Goal: Transaction & Acquisition: Purchase product/service

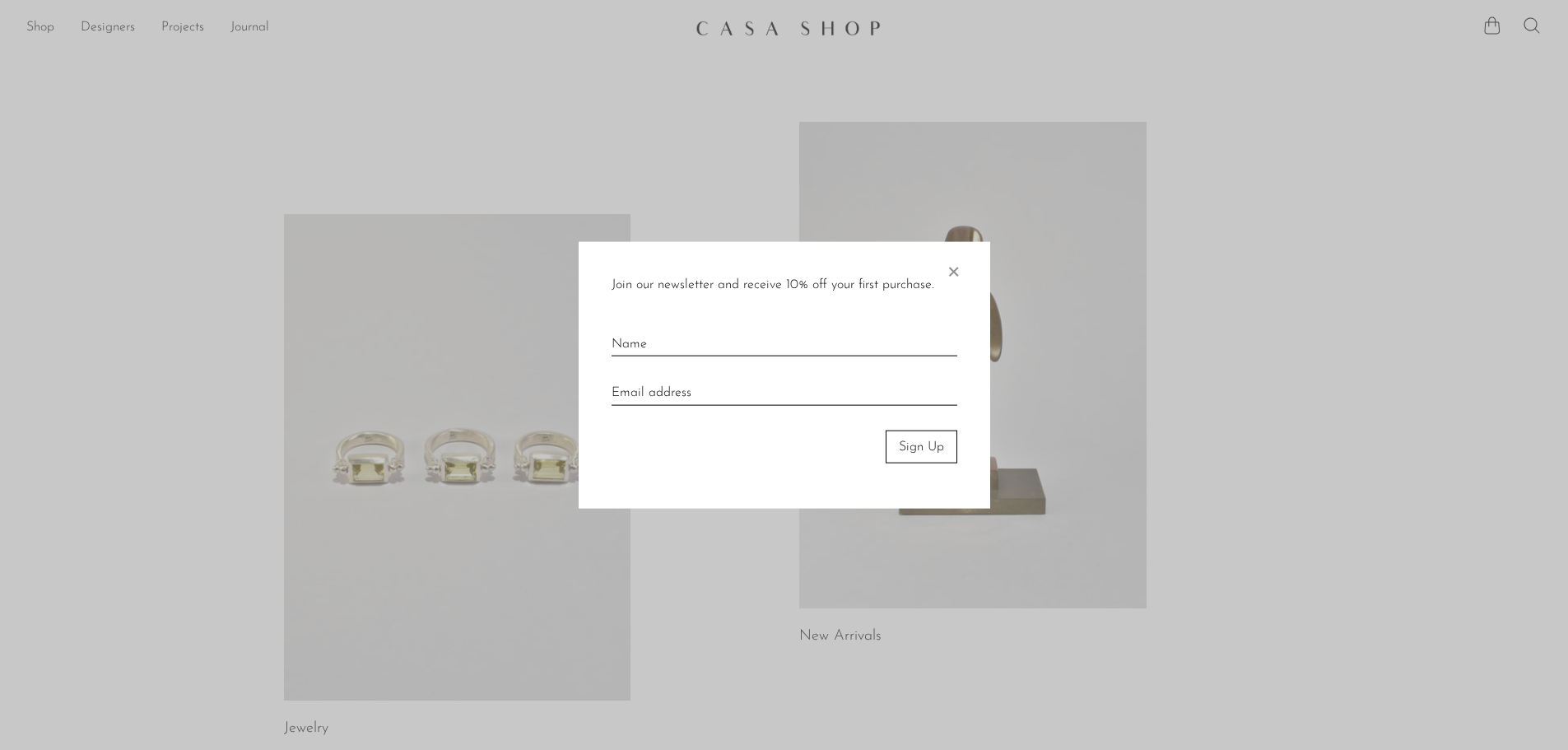
click at [31, 25] on div at bounding box center [784, 375] width 1568 height 750
click at [956, 276] on span "×" at bounding box center [953, 268] width 17 height 52
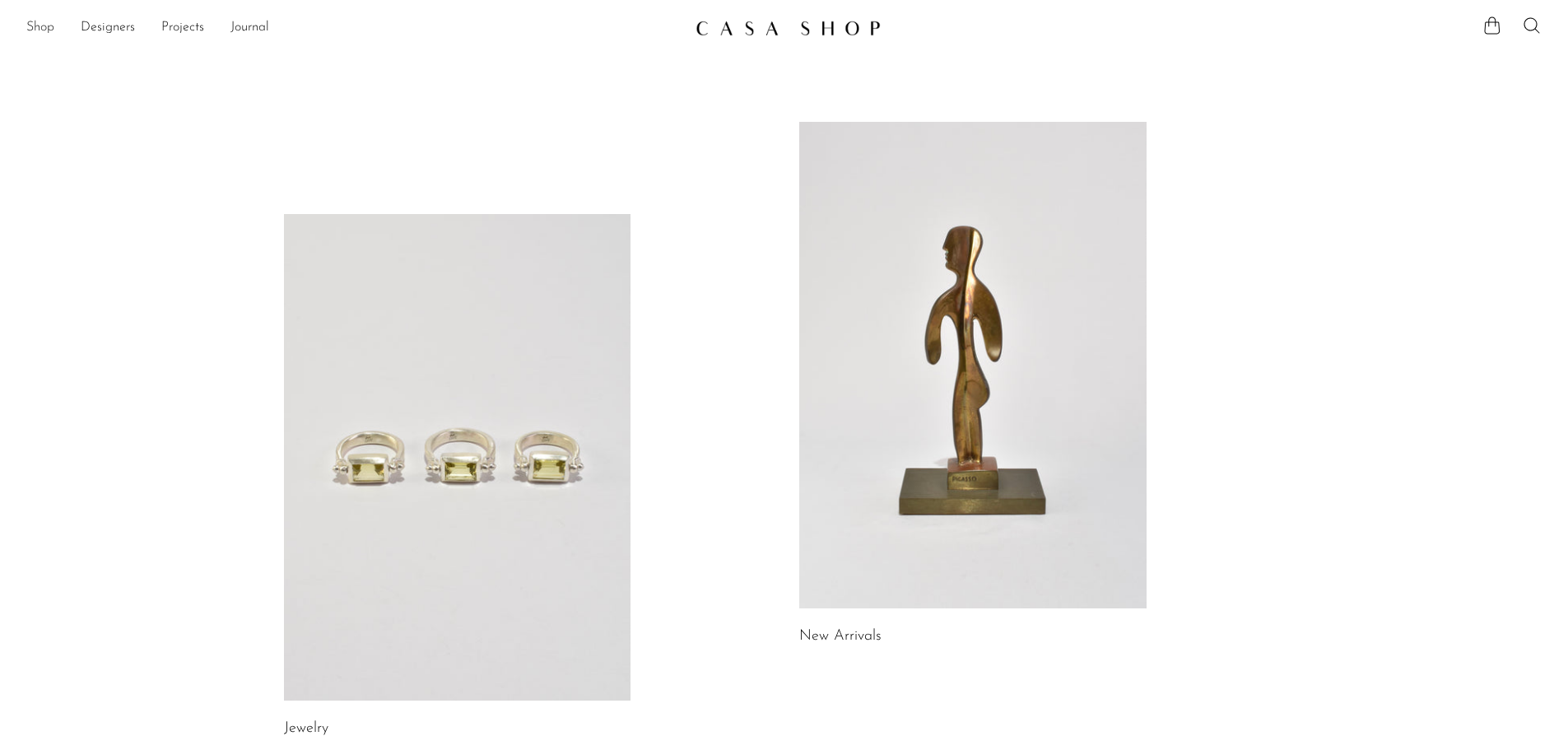
click at [51, 34] on link "Shop" at bounding box center [40, 27] width 28 height 22
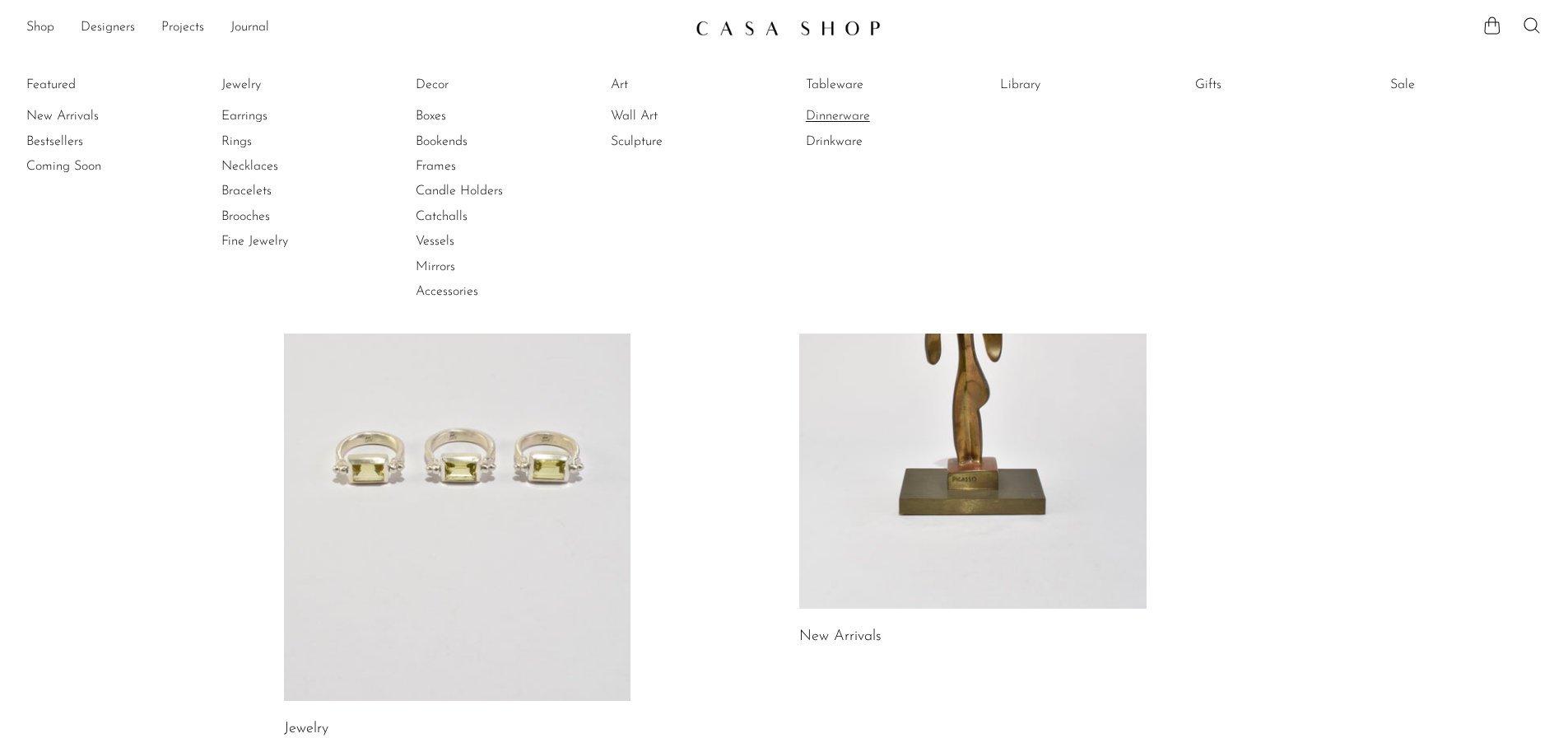
click at [844, 121] on link "Dinnerware" at bounding box center [868, 115] width 124 height 18
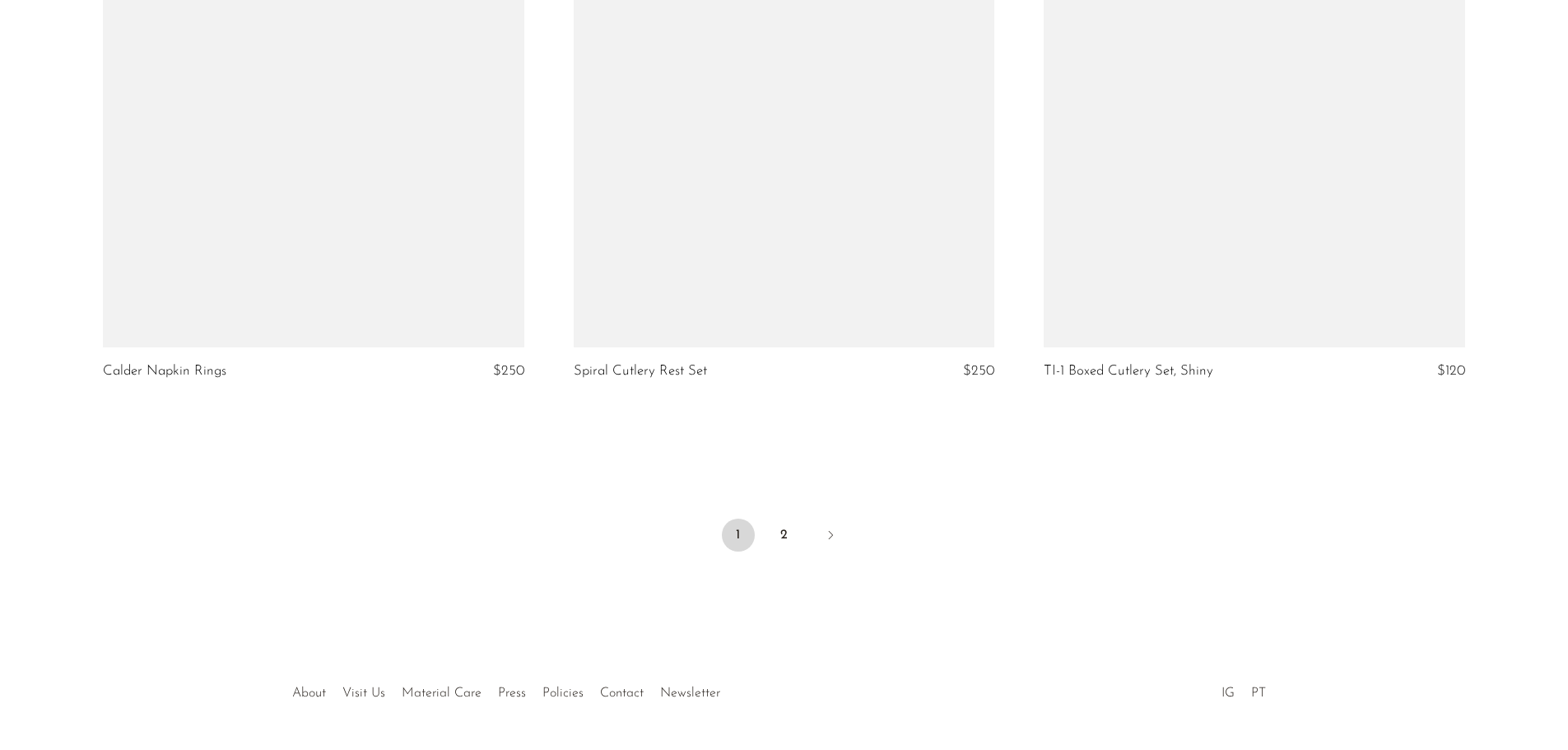
scroll to position [7770, 0]
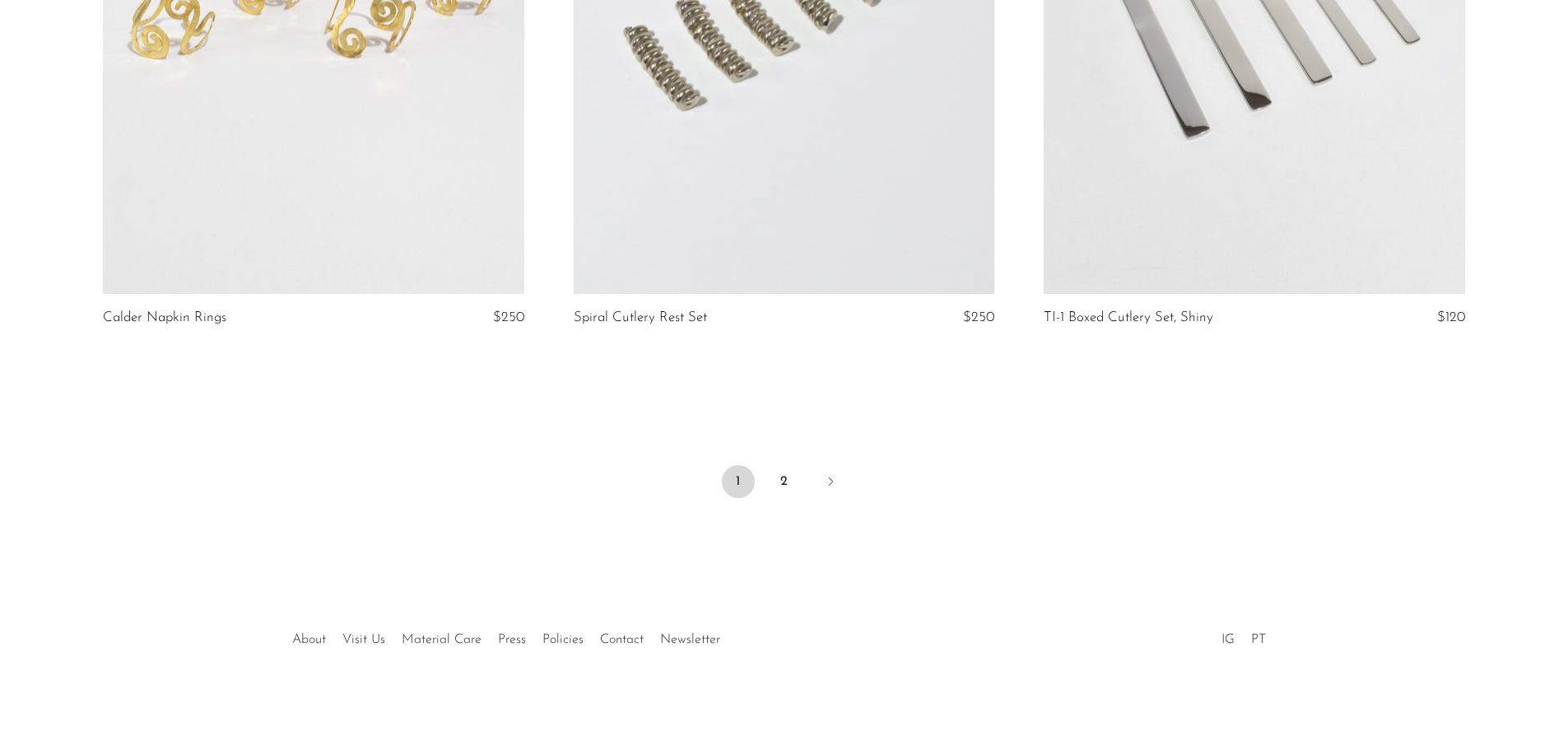
click at [741, 494] on span "1" at bounding box center [738, 481] width 33 height 33
click at [772, 488] on link "2" at bounding box center [784, 481] width 33 height 33
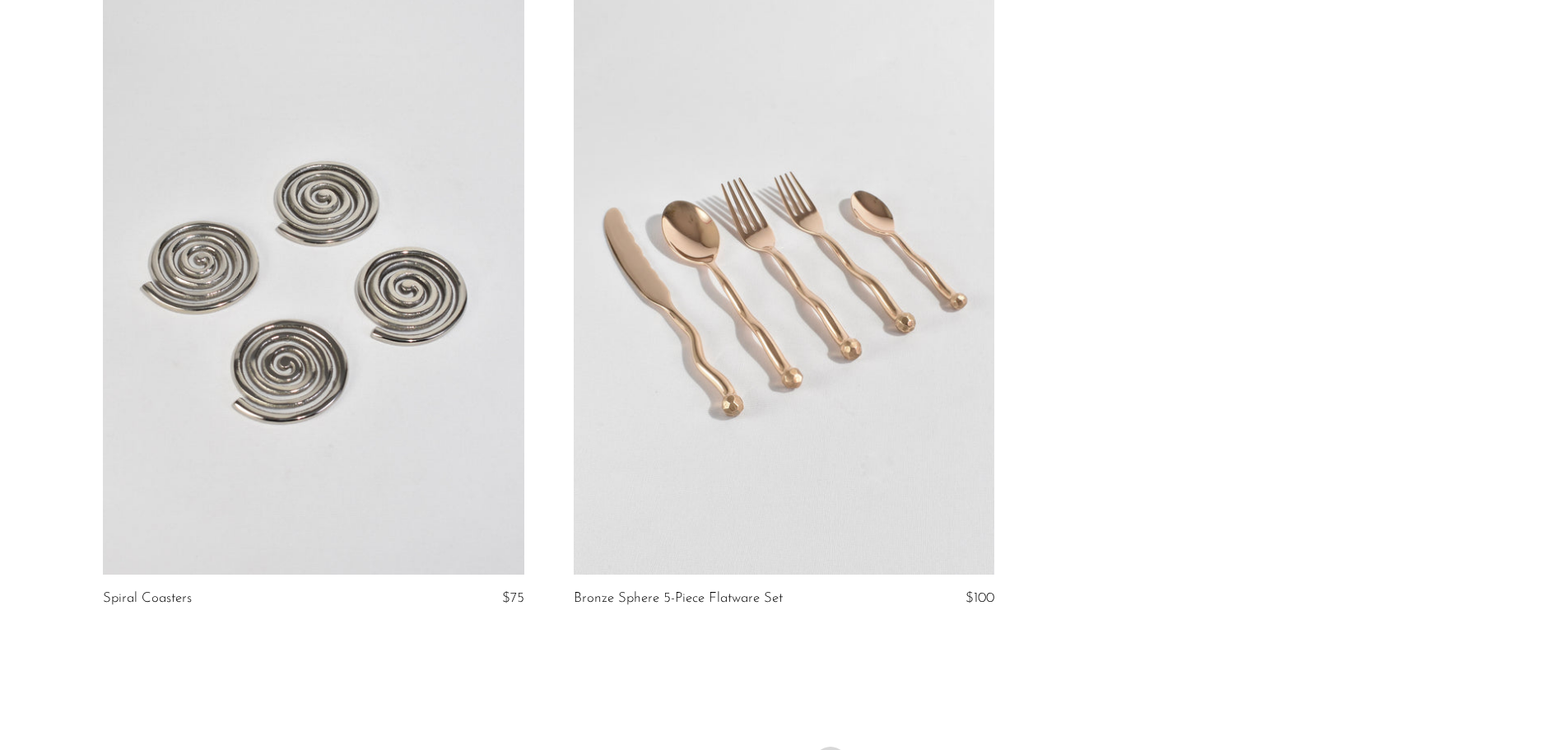
scroll to position [1070, 0]
